Goal: Find specific page/section: Find specific page/section

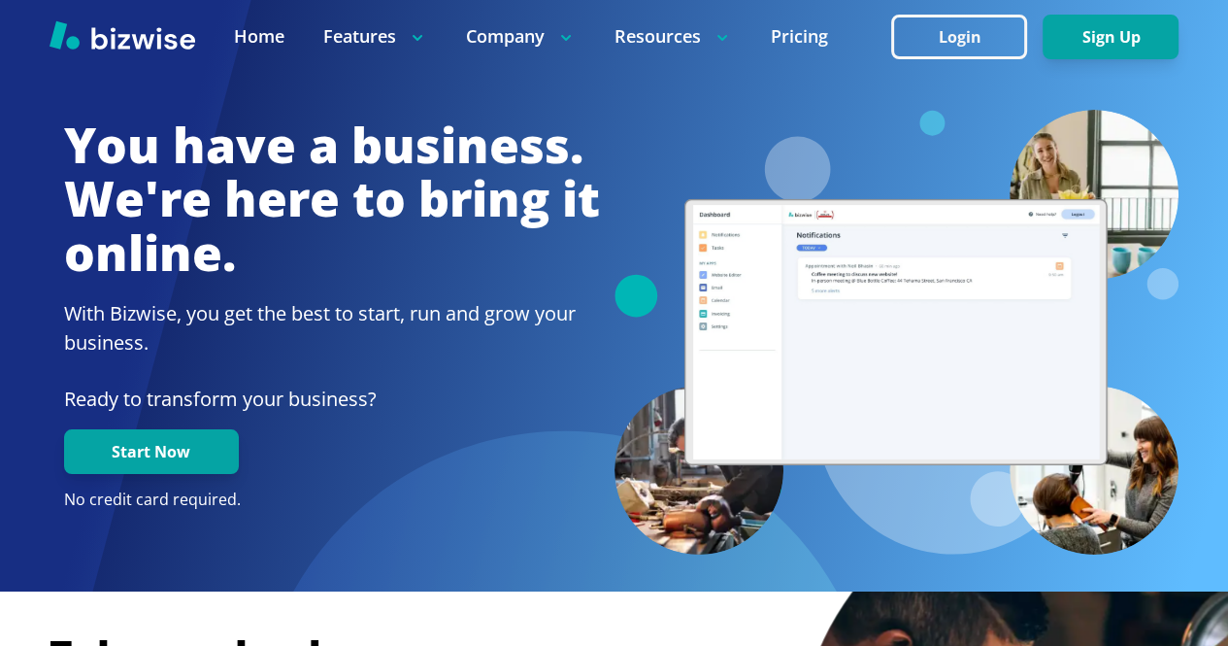
click at [573, 93] on div at bounding box center [615, 73] width 1130 height 73
click at [583, 98] on div at bounding box center [615, 73] width 1130 height 73
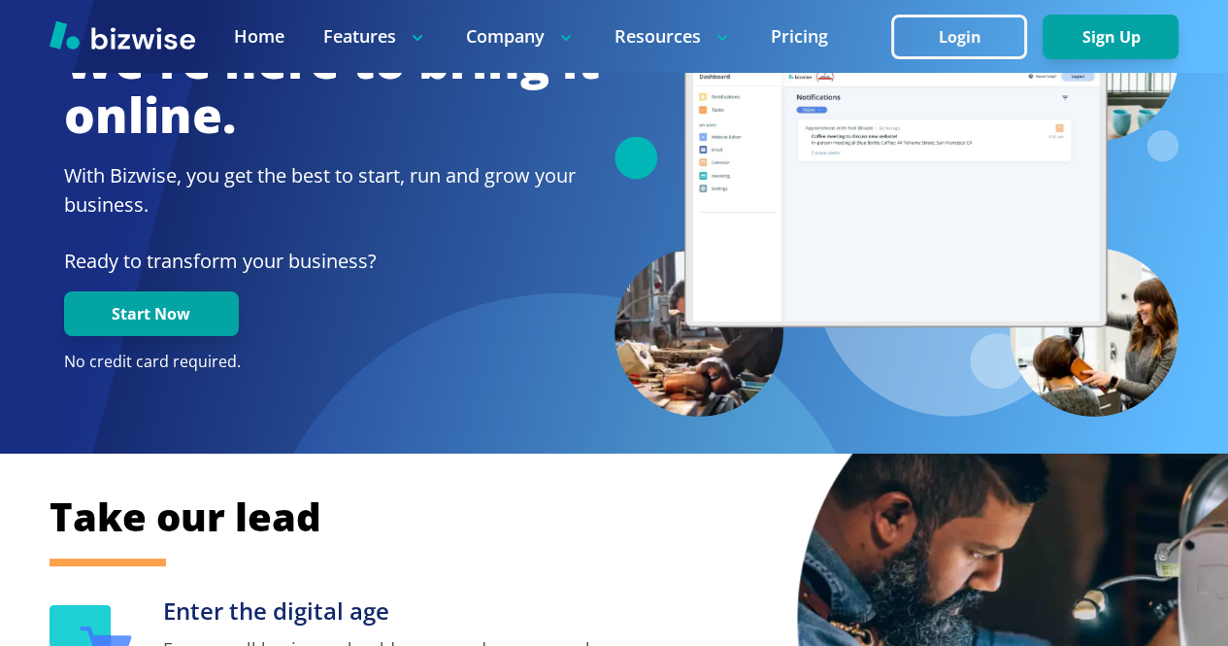
scroll to position [153, 0]
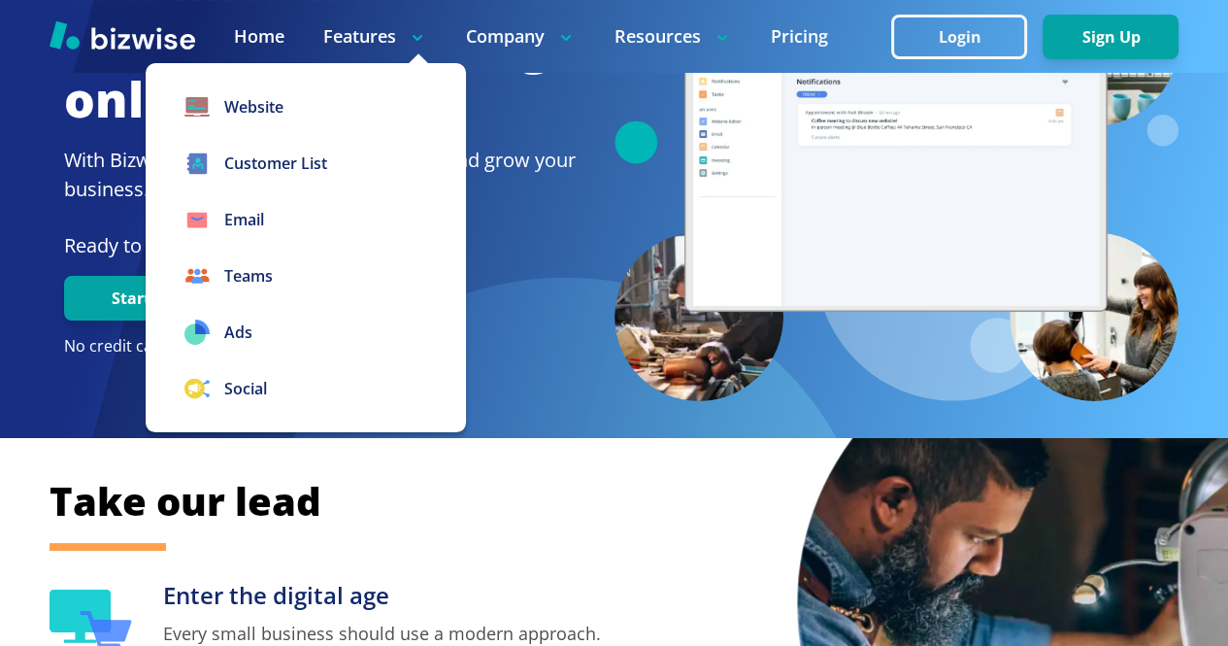
click at [488, 121] on h1 "You have a business. We're here to bring it online." at bounding box center [332, 46] width 536 height 162
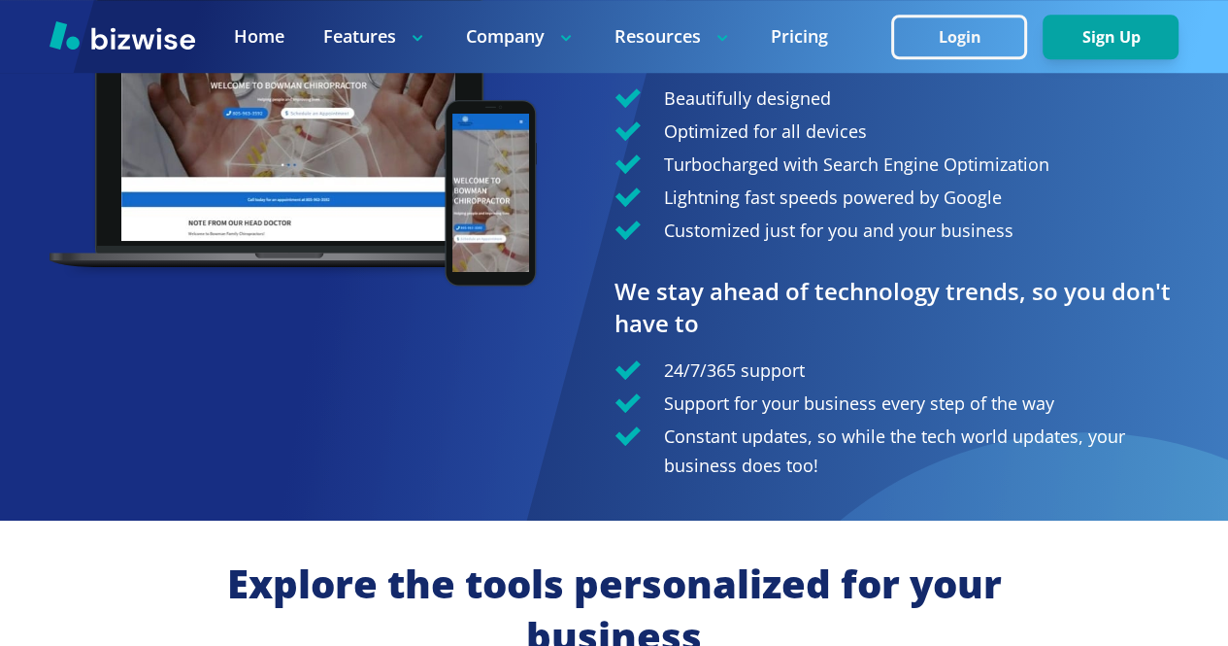
scroll to position [1518, 0]
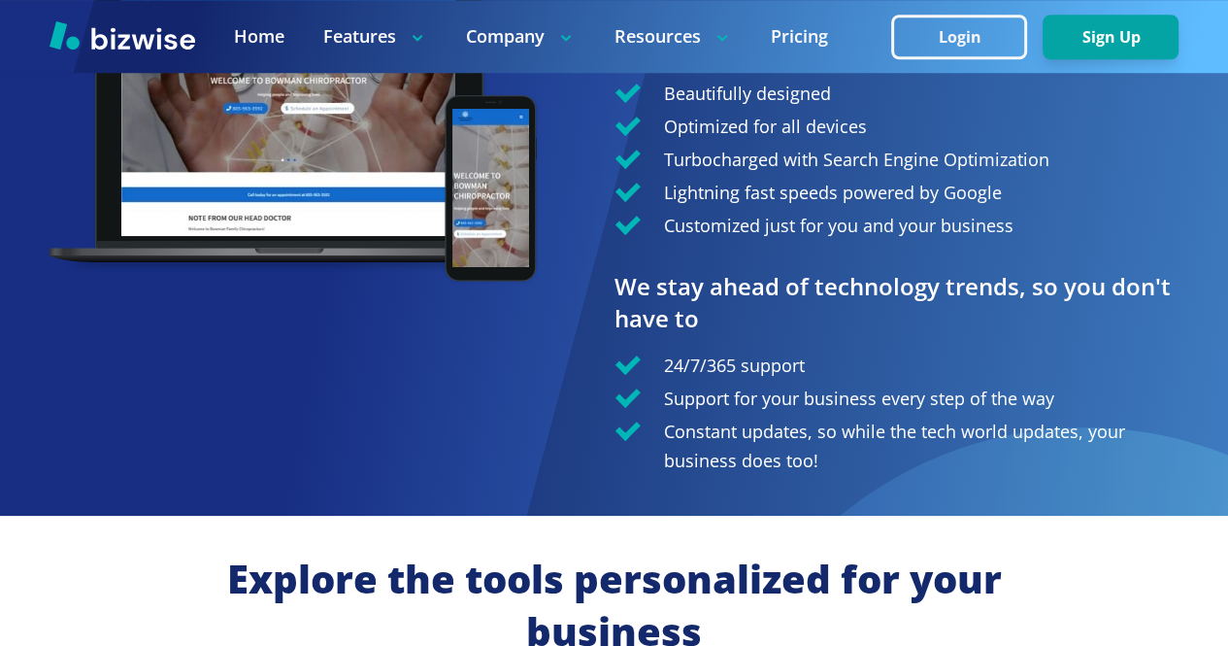
click at [912, 199] on p "Lightning fast speeds powered by Google" at bounding box center [833, 192] width 338 height 29
click at [552, 313] on div at bounding box center [614, 131] width 1228 height 770
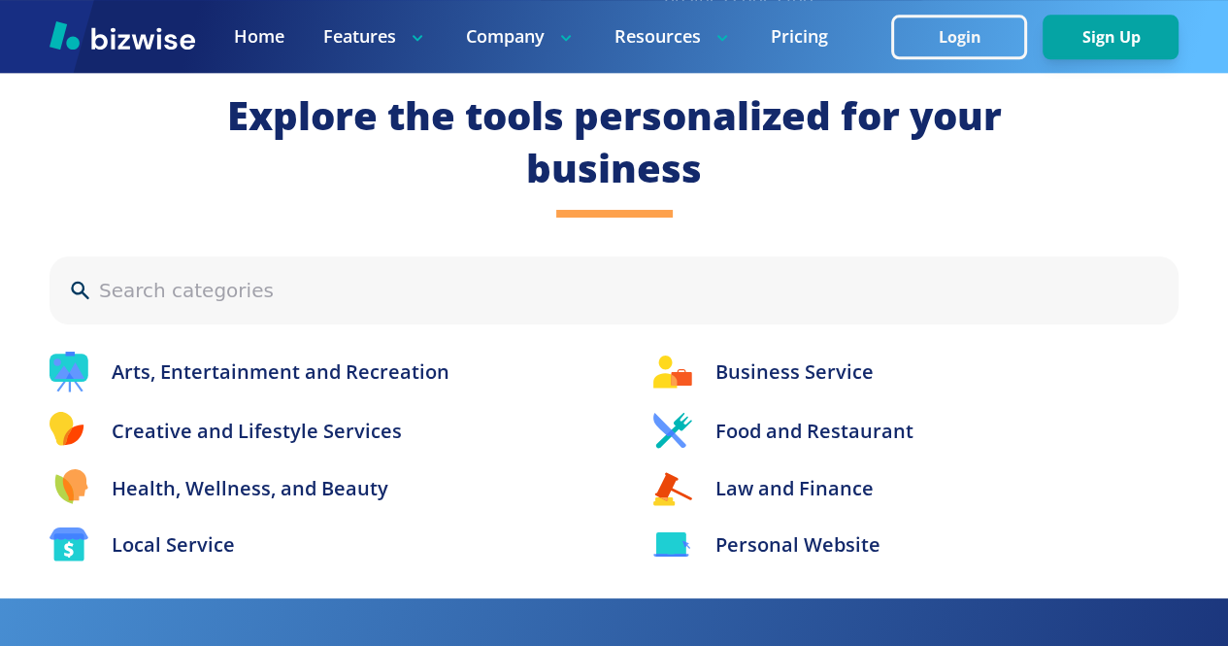
scroll to position [1983, 0]
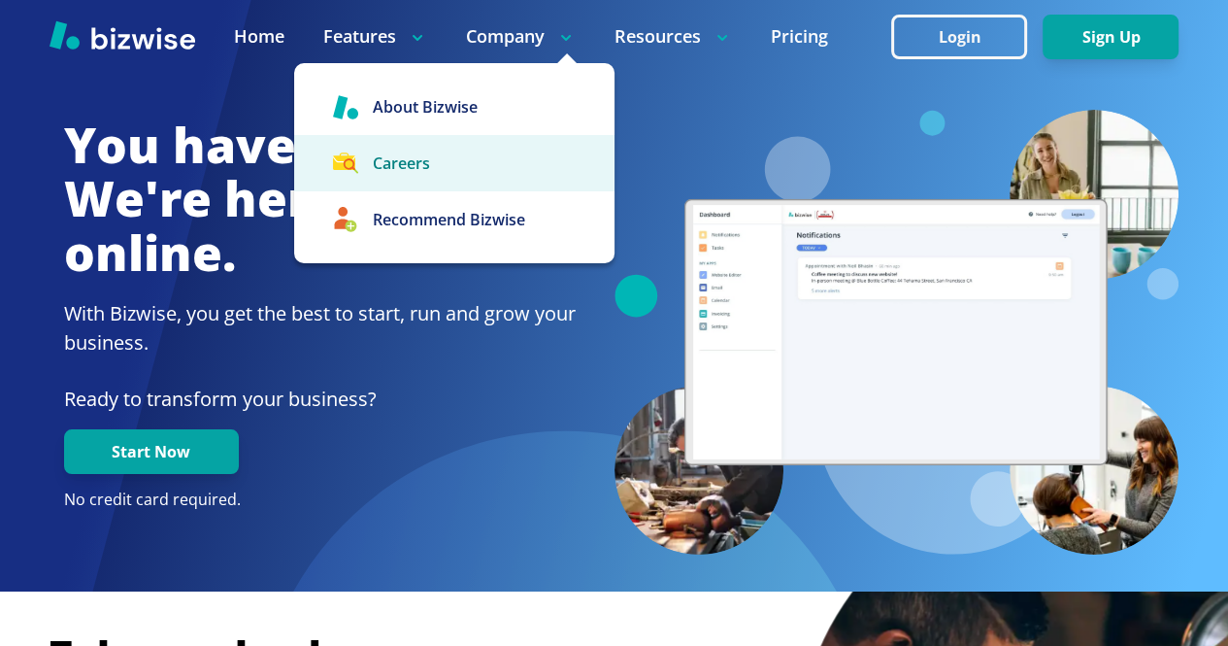
click at [380, 190] on link "Careers" at bounding box center [454, 163] width 320 height 56
click at [410, 162] on link "Careers" at bounding box center [454, 163] width 320 height 56
click at [461, 173] on link "Careers" at bounding box center [454, 163] width 320 height 56
